Goal: Contribute content

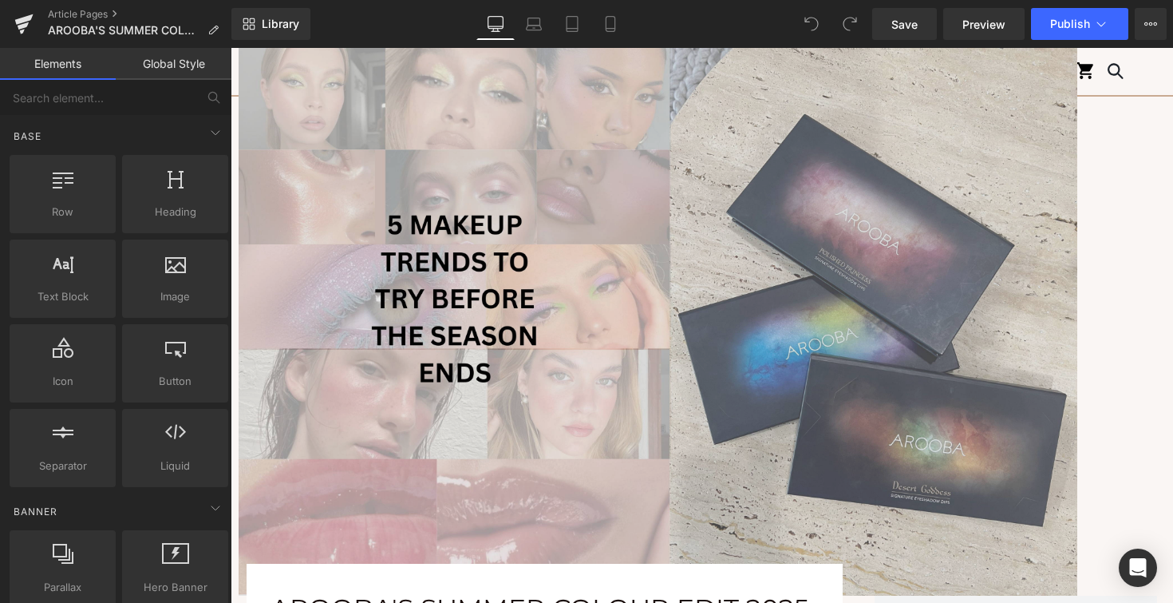
scroll to position [184, 0]
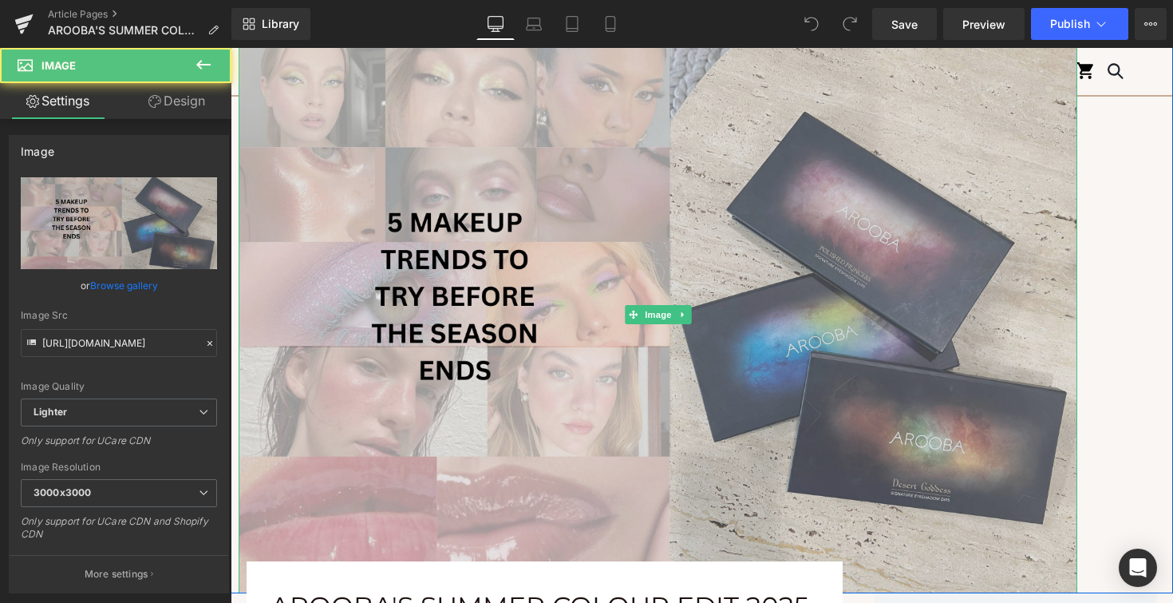
click at [591, 379] on img at bounding box center [658, 314] width 839 height 558
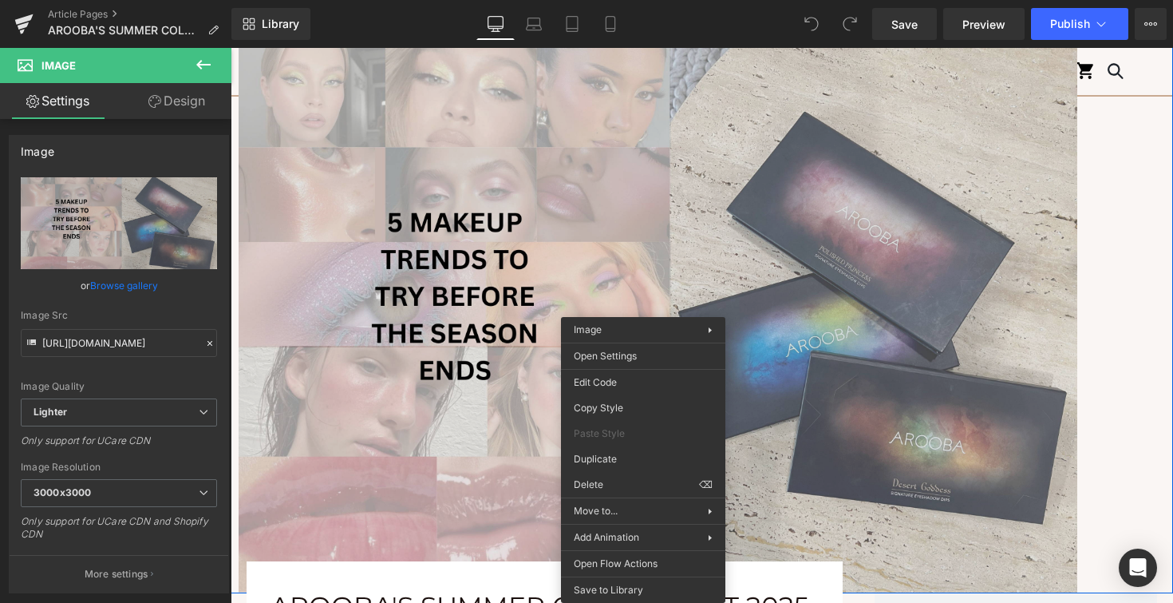
click at [509, 369] on img at bounding box center [658, 314] width 839 height 558
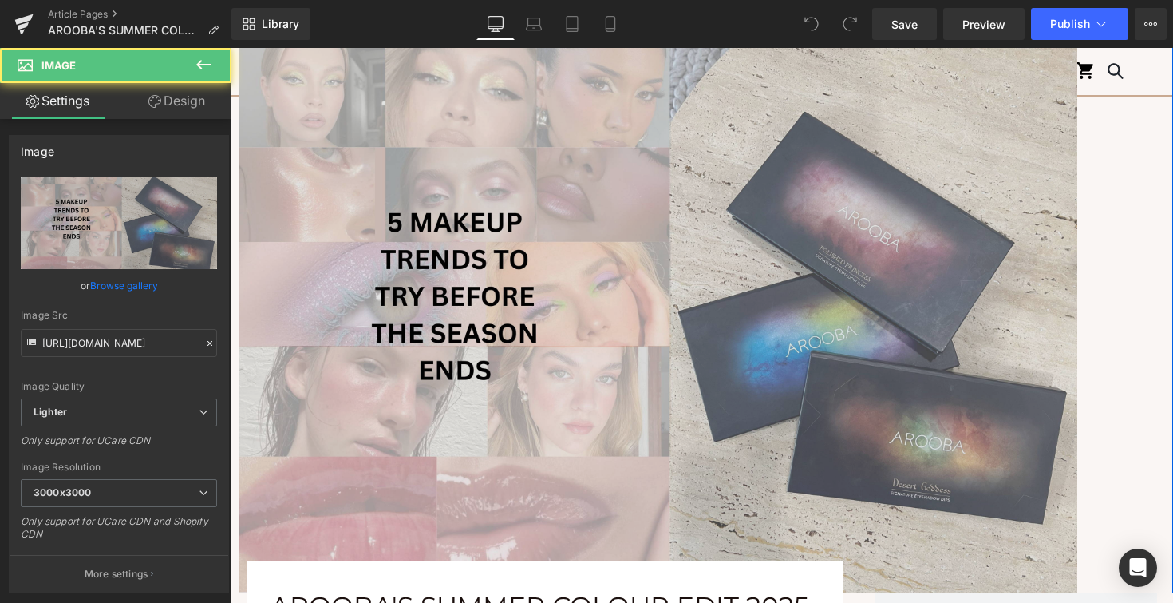
click at [682, 326] on img at bounding box center [658, 314] width 839 height 558
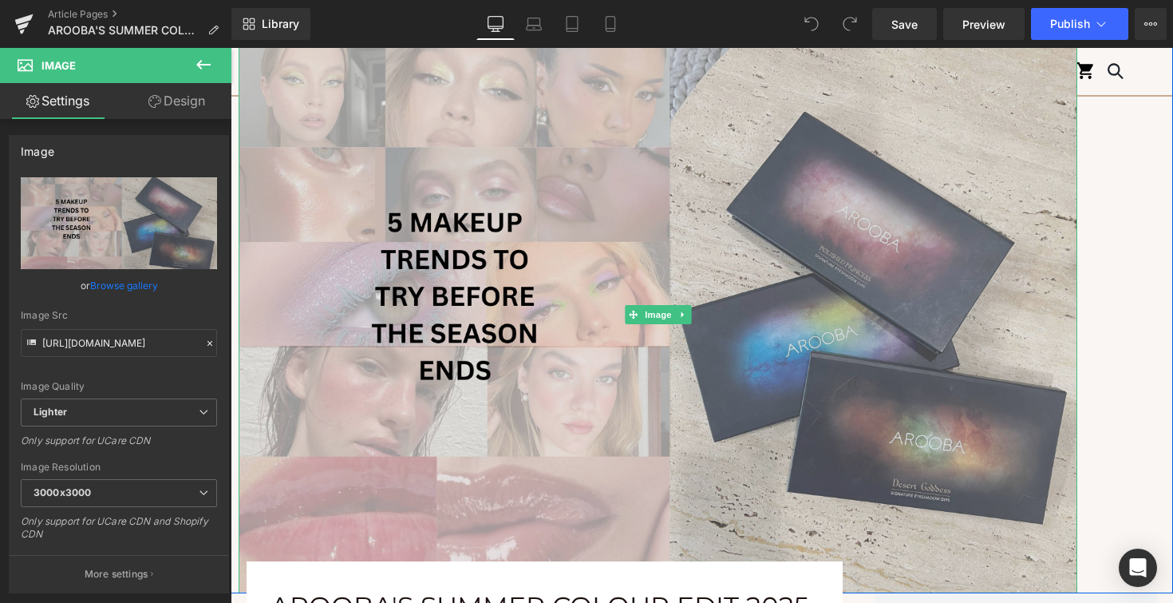
click at [422, 259] on img at bounding box center [658, 314] width 839 height 558
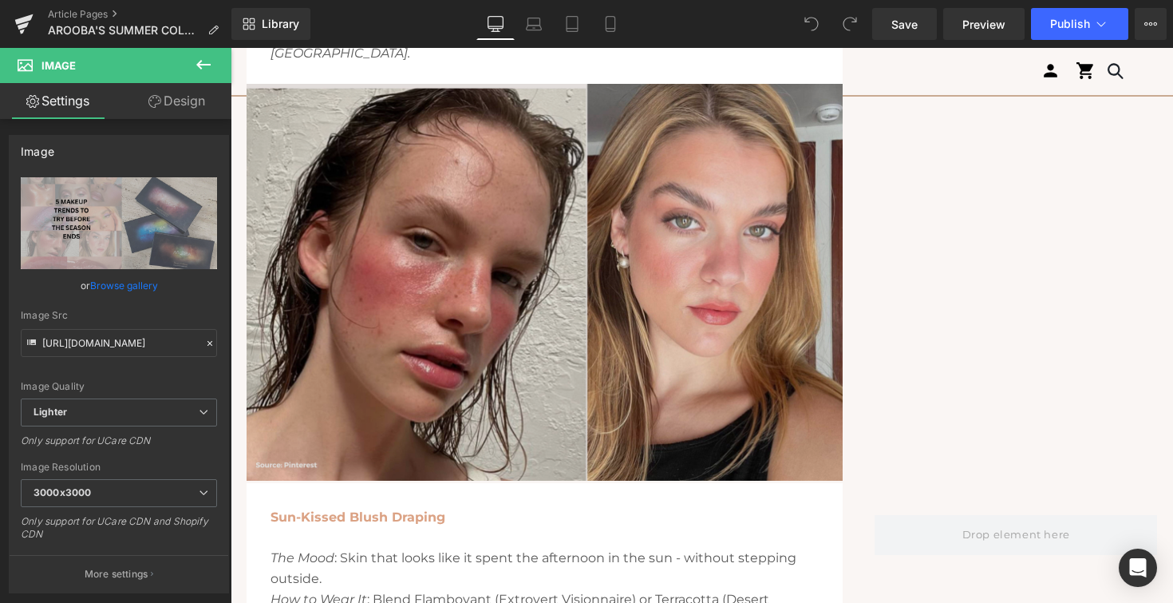
scroll to position [2866, 0]
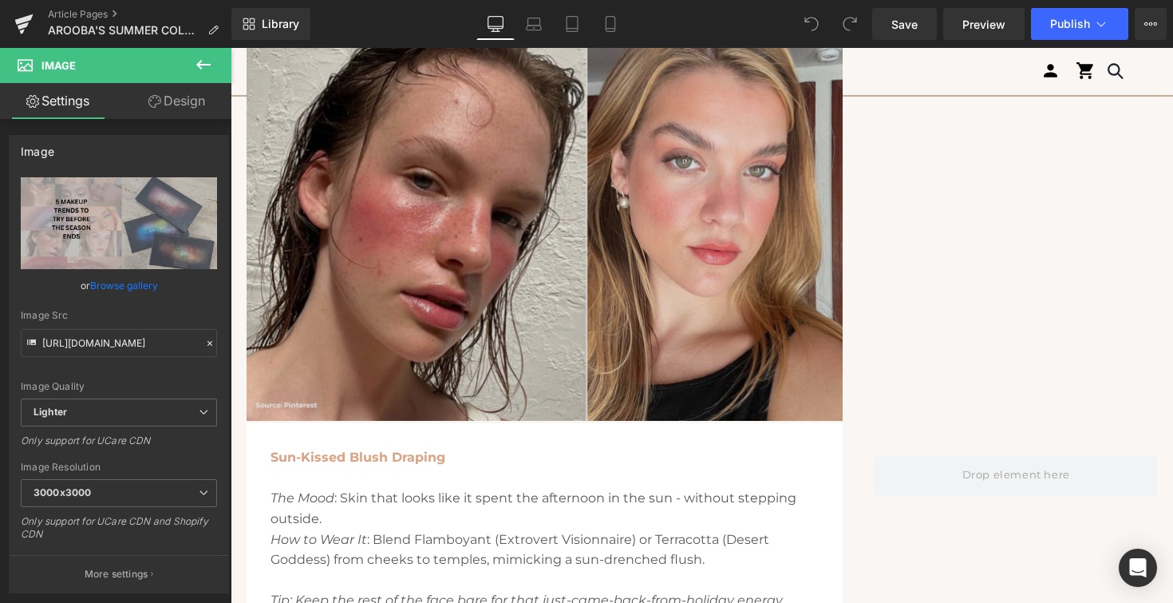
click at [561, 191] on img at bounding box center [545, 222] width 596 height 397
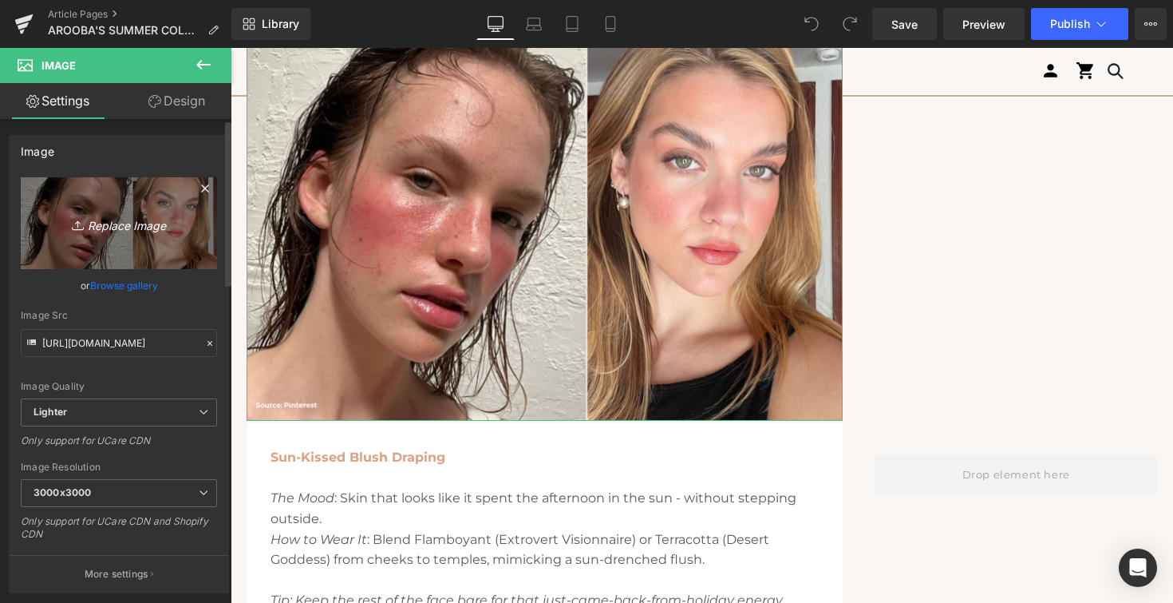
click at [130, 213] on icon "Replace Image" at bounding box center [119, 223] width 128 height 20
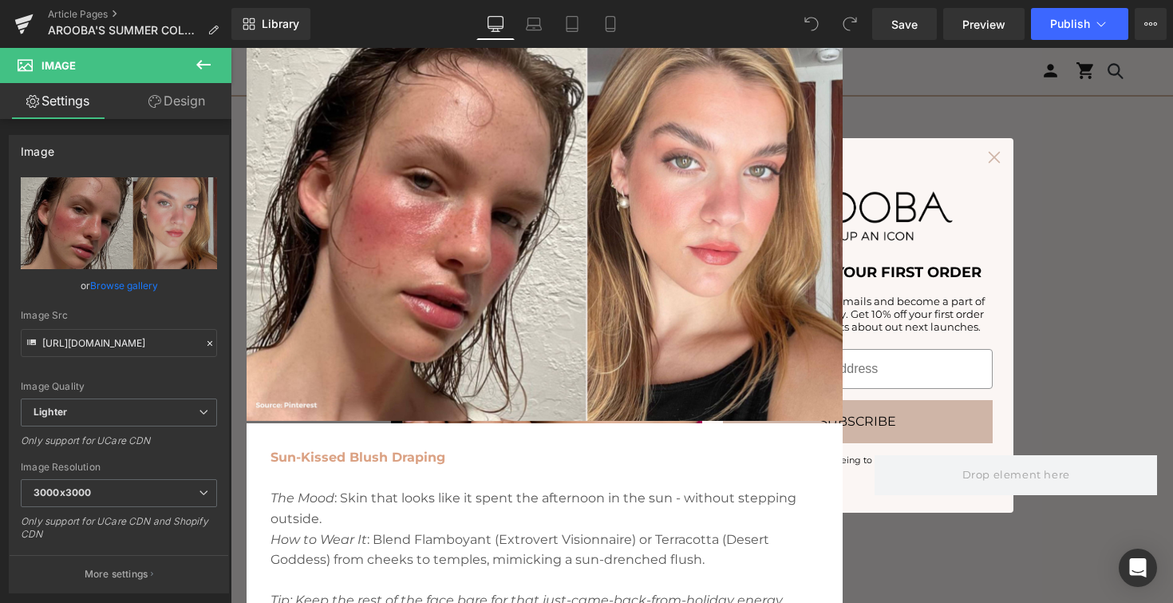
type input "C:\fakepath\Image.jpg"
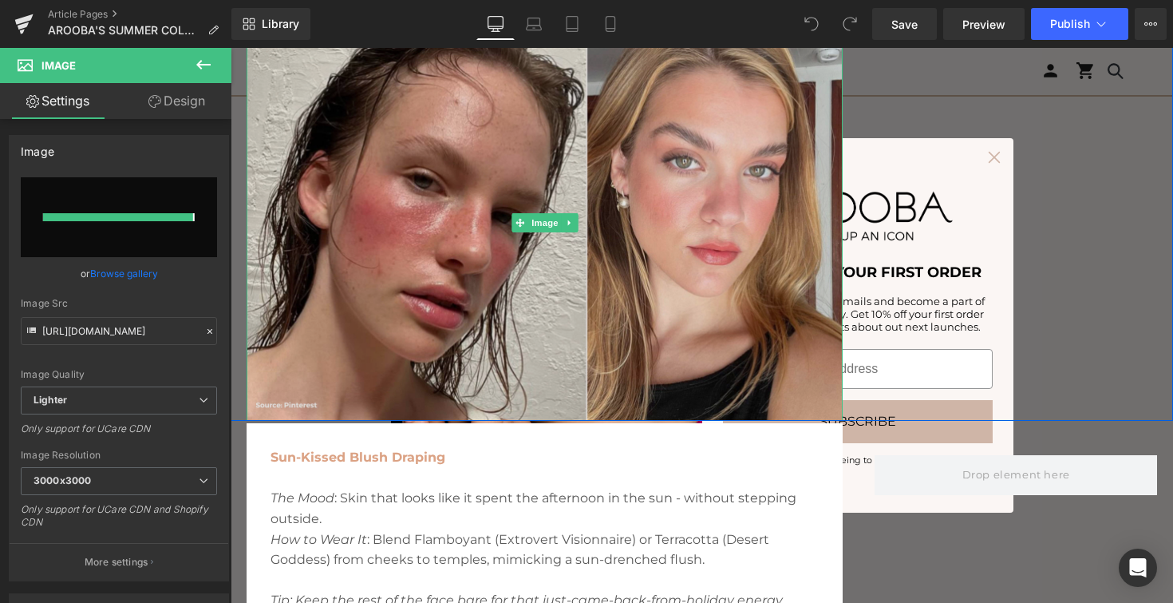
type input "[URL][DOMAIN_NAME]"
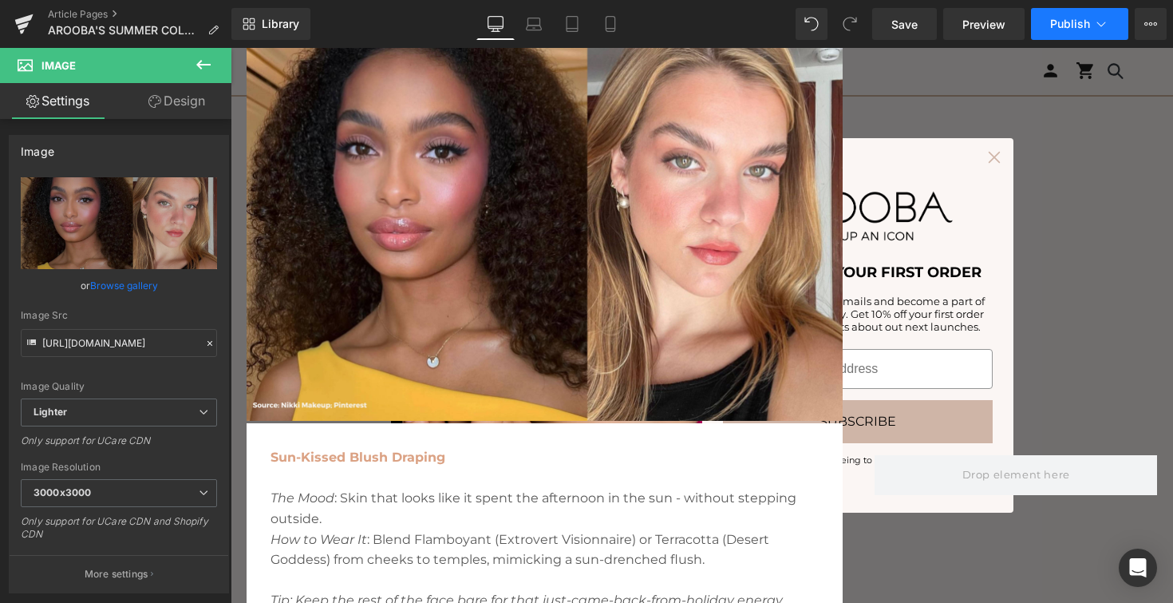
click at [1066, 34] on button "Publish" at bounding box center [1079, 24] width 97 height 32
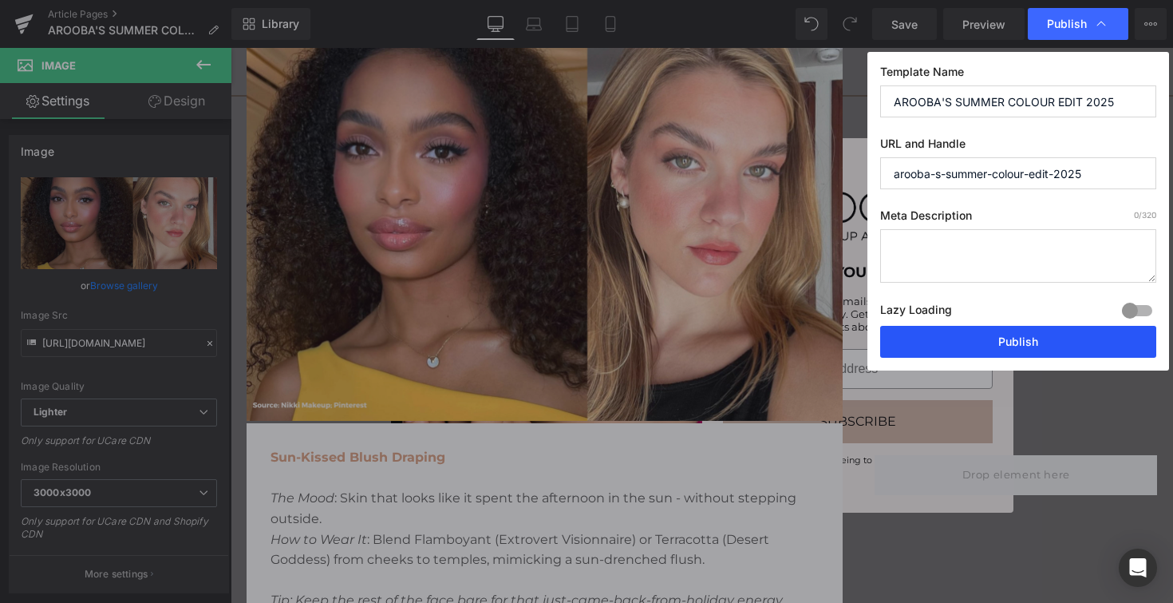
click at [923, 330] on button "Publish" at bounding box center [1018, 342] width 276 height 32
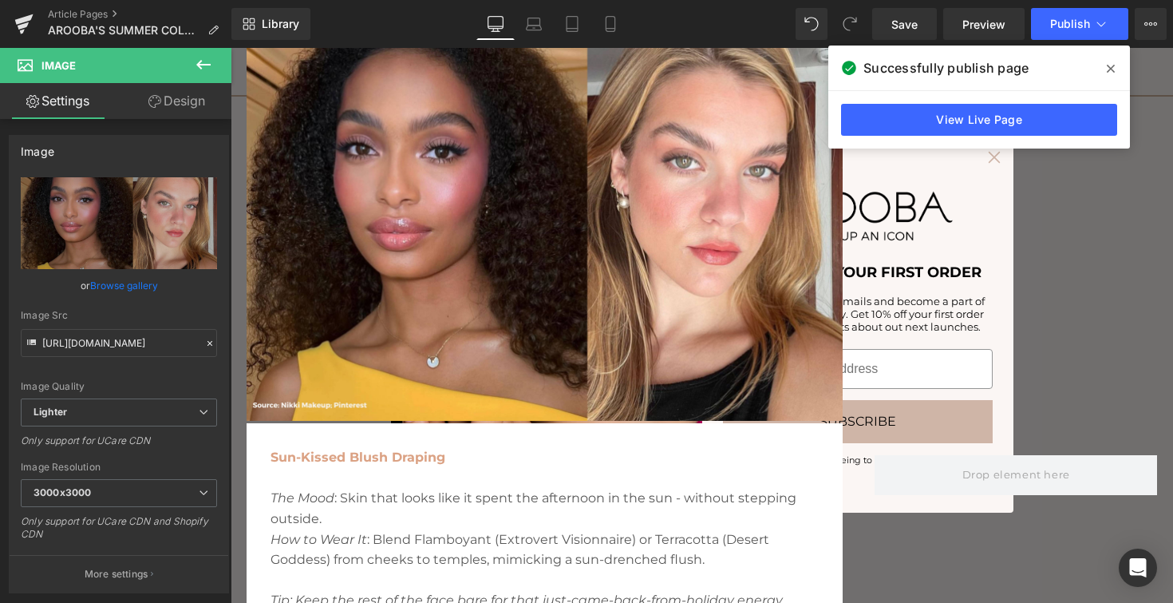
click at [1108, 75] on span at bounding box center [1111, 69] width 26 height 26
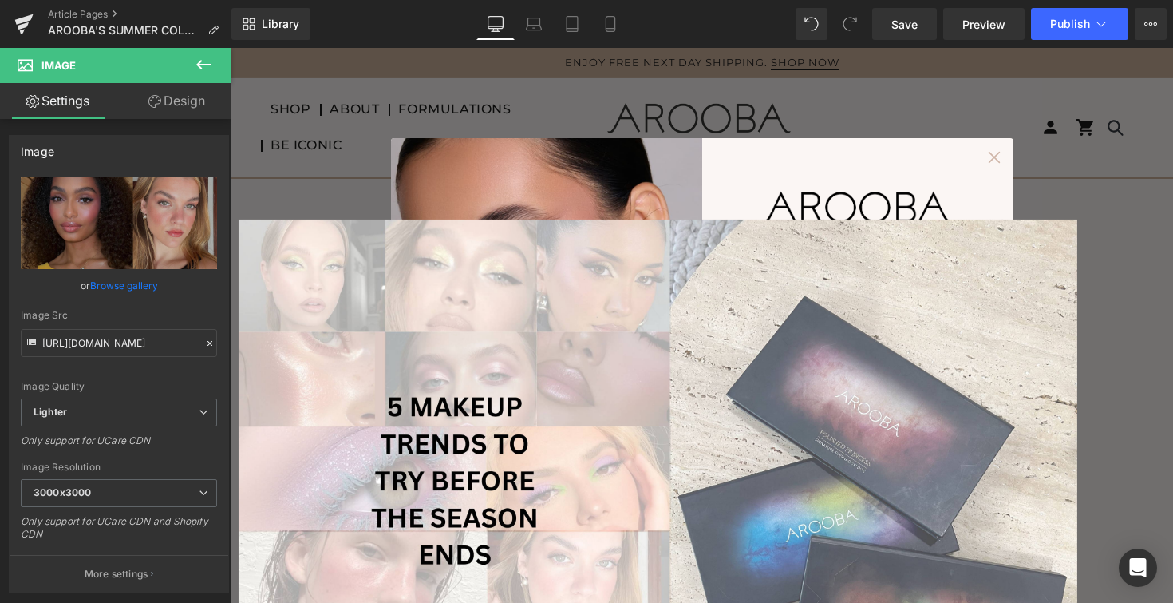
click at [995, 151] on circle "Close dialog" at bounding box center [994, 157] width 24 height 24
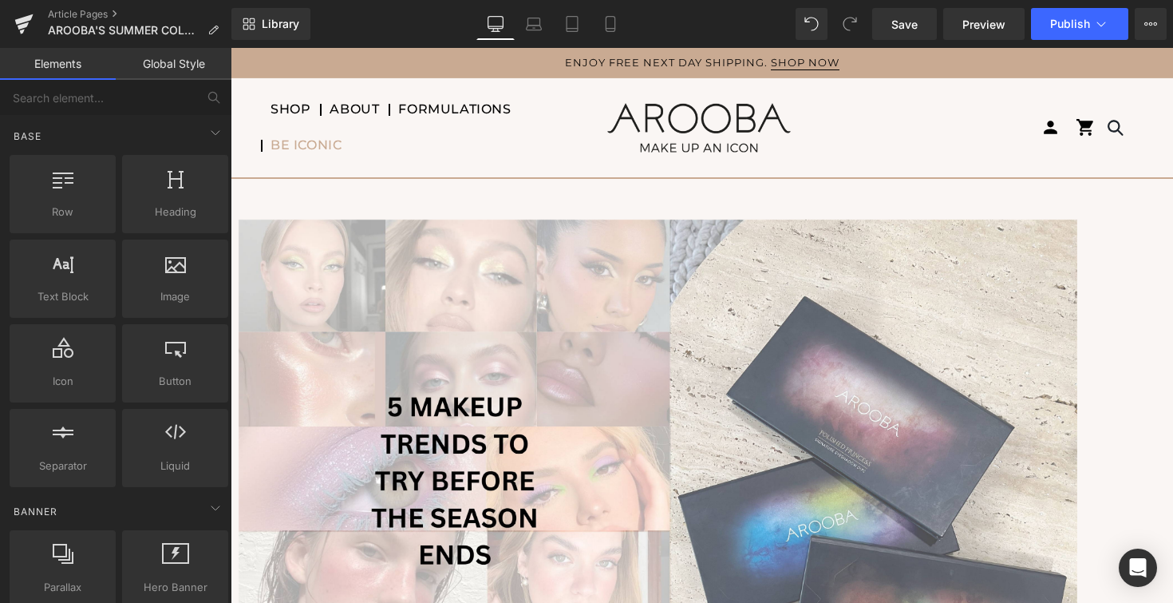
click at [295, 141] on span "BE ICONIC" at bounding box center [306, 145] width 71 height 17
click at [30, 16] on icon at bounding box center [24, 19] width 18 height 10
